Goal: Information Seeking & Learning: Learn about a topic

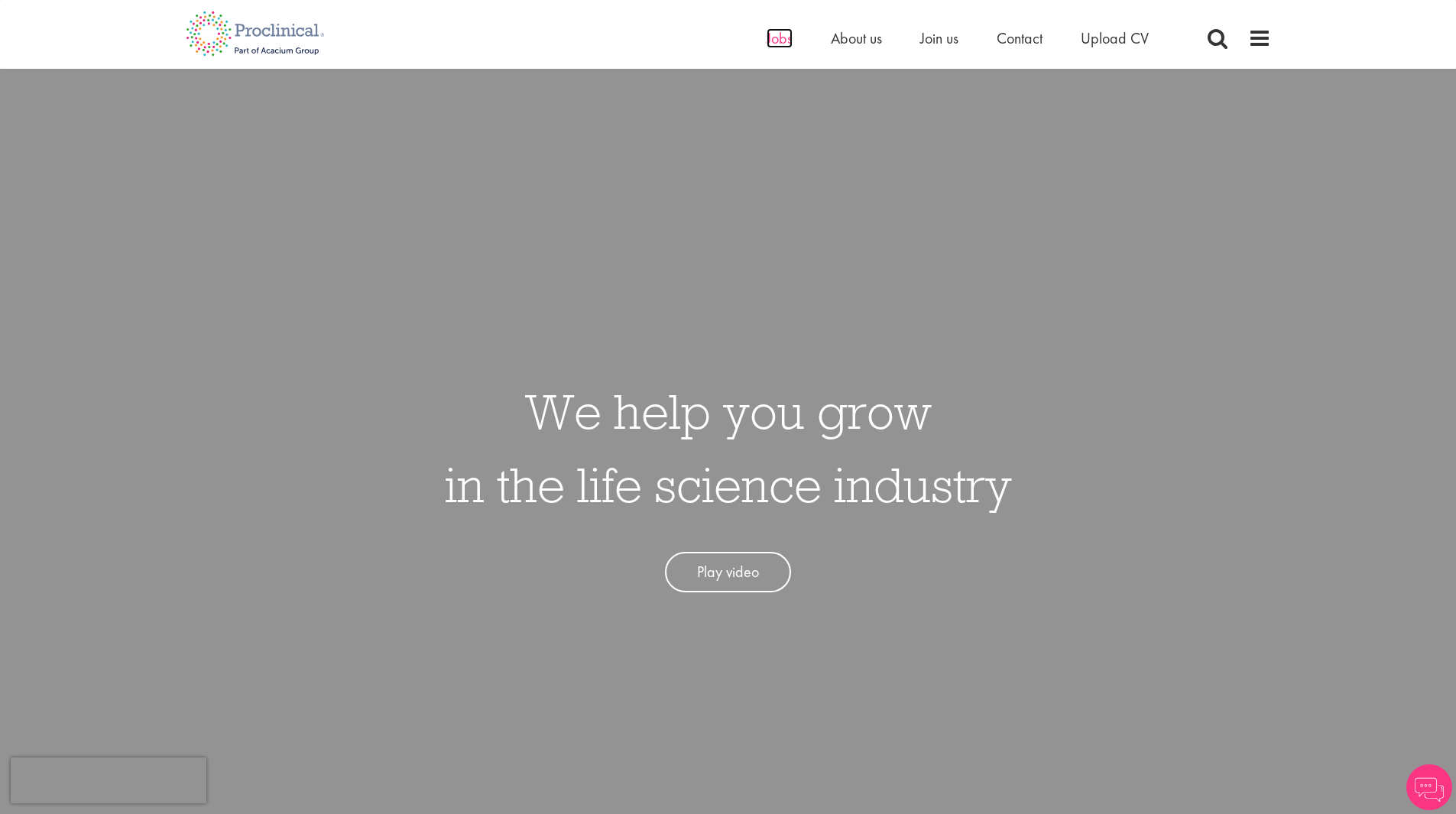
click at [782, 38] on span "Jobs" at bounding box center [779, 38] width 26 height 20
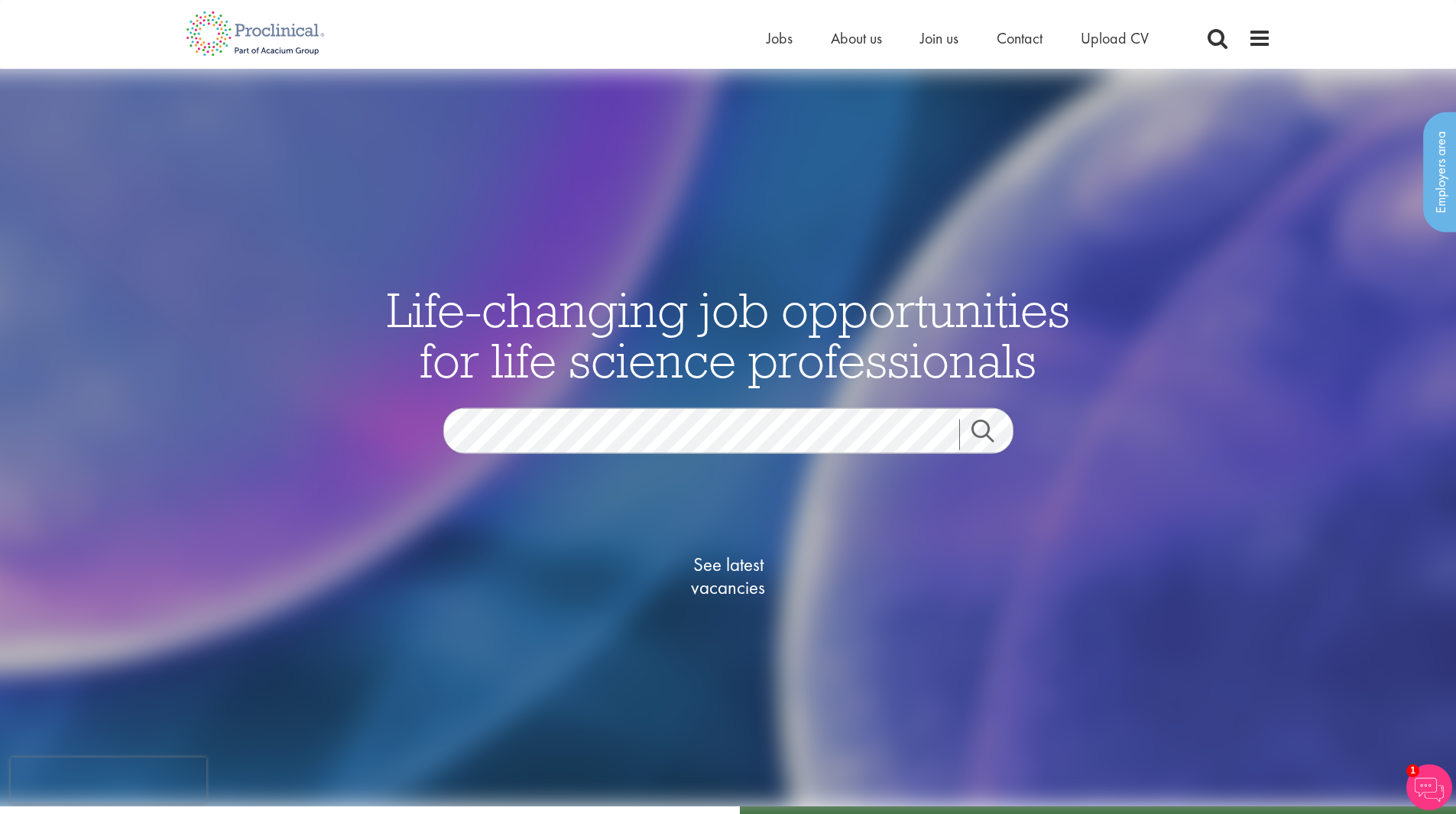
click at [980, 432] on link "Search" at bounding box center [992, 434] width 66 height 31
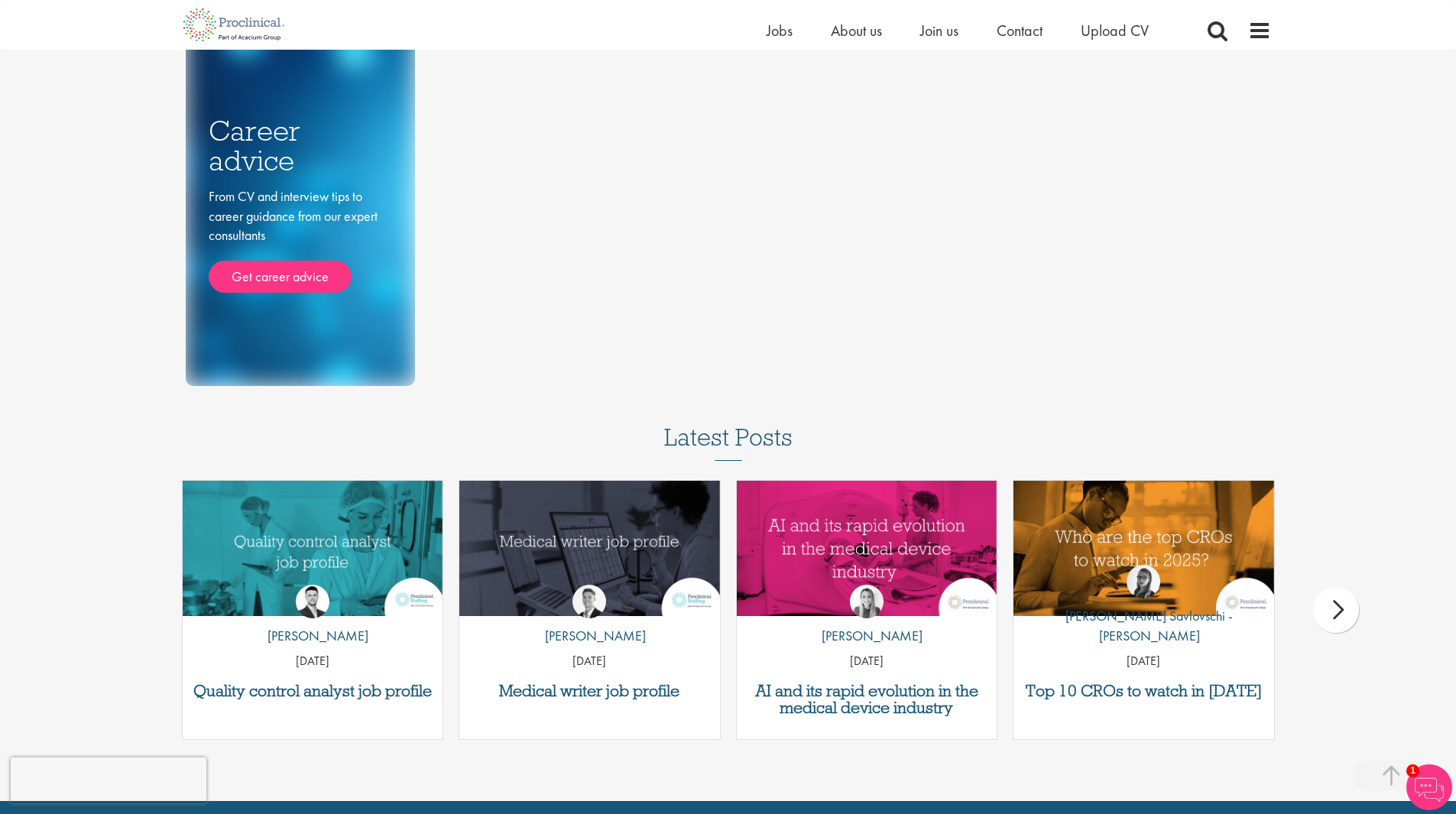
scroll to position [899, 0]
